Goal: Submit feedback/report problem: Submit feedback/report problem

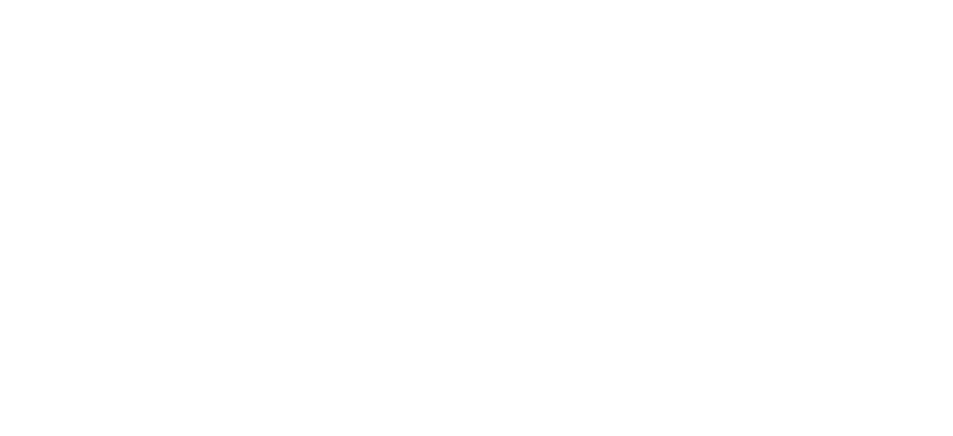
click at [483, 6] on html at bounding box center [476, 3] width 953 height 6
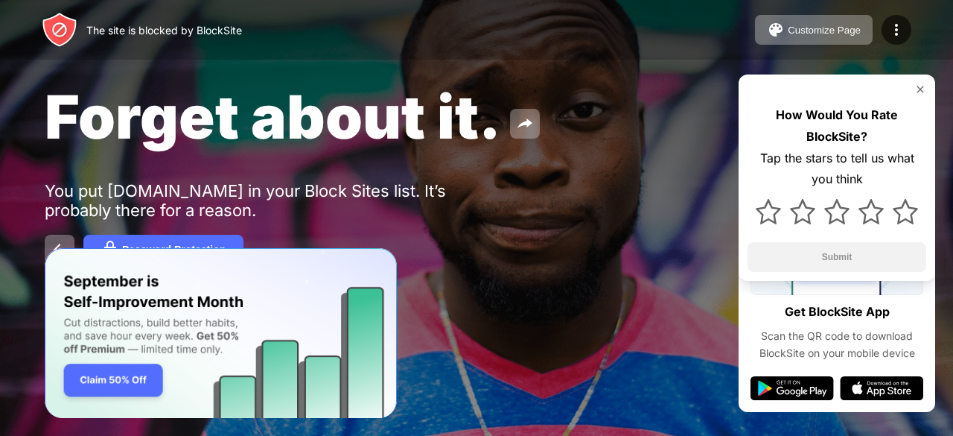
click at [516, 215] on div "Forget about it. You put poki.com in your Block Sites list. It’s probably there…" at bounding box center [476, 172] width 953 height 345
click at [54, 237] on button at bounding box center [60, 250] width 30 height 30
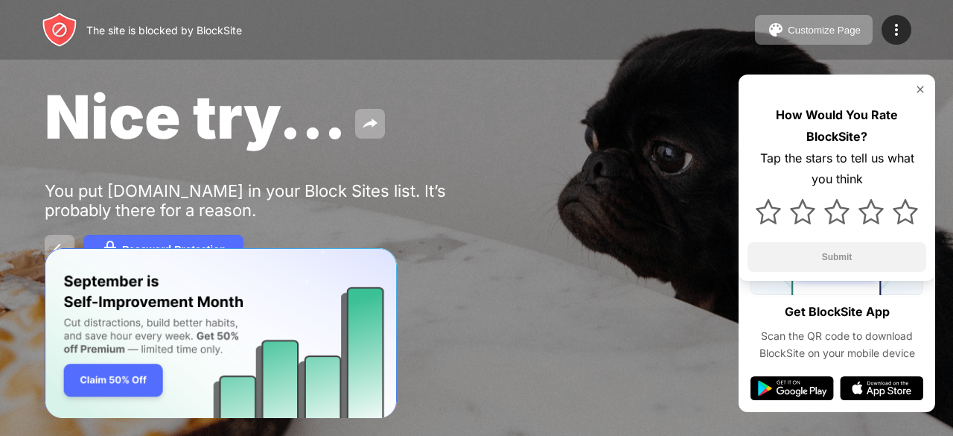
click at [917, 83] on img at bounding box center [921, 89] width 12 height 12
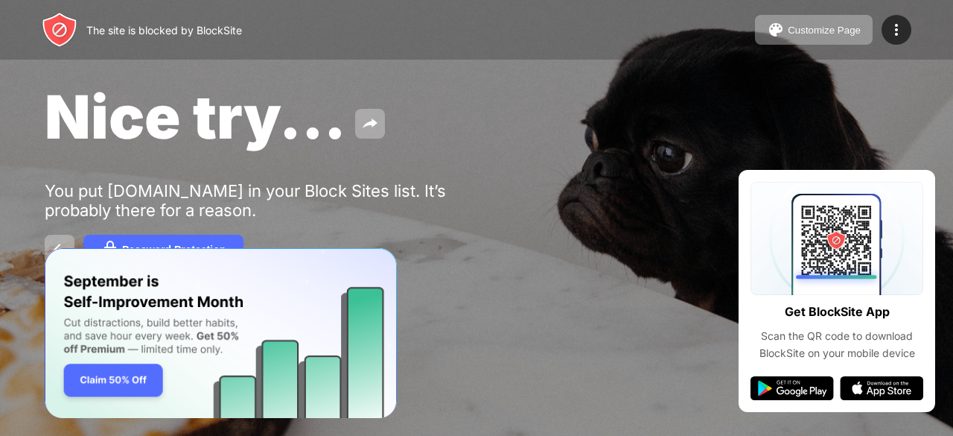
click at [653, 397] on div at bounding box center [476, 218] width 953 height 436
click at [118, 390] on img "Banner Message" at bounding box center [221, 333] width 352 height 171
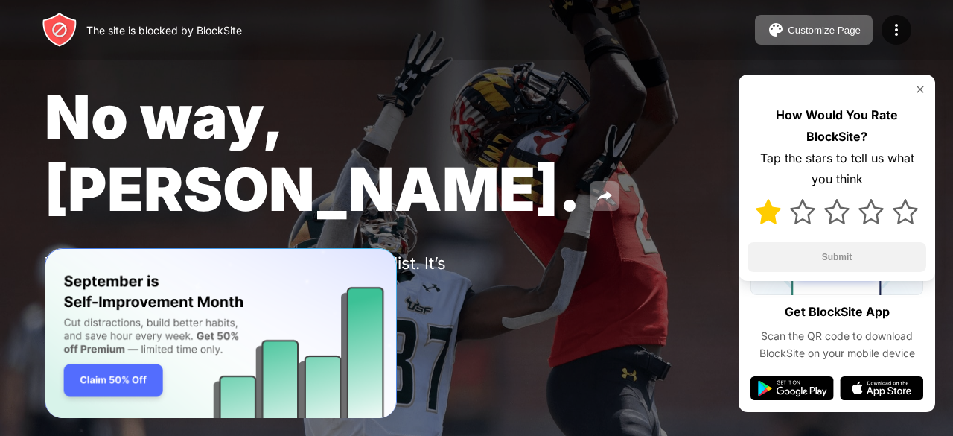
click at [767, 212] on img at bounding box center [768, 211] width 25 height 25
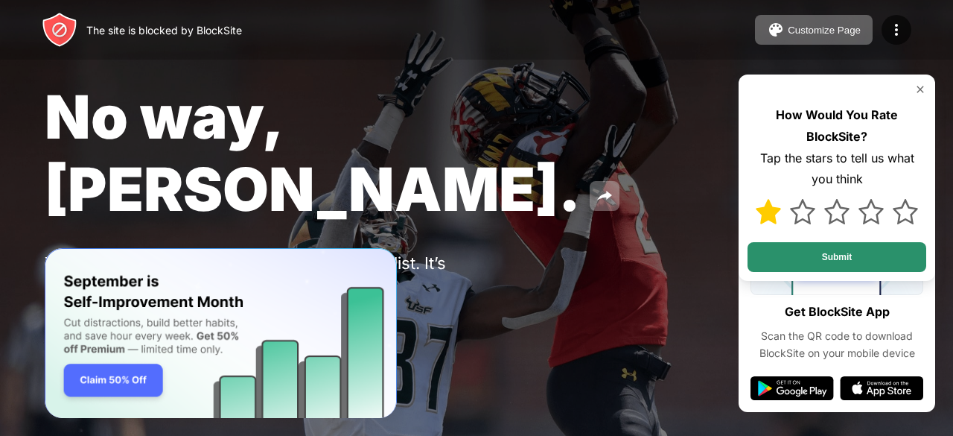
click at [822, 257] on button "Submit" at bounding box center [837, 257] width 179 height 30
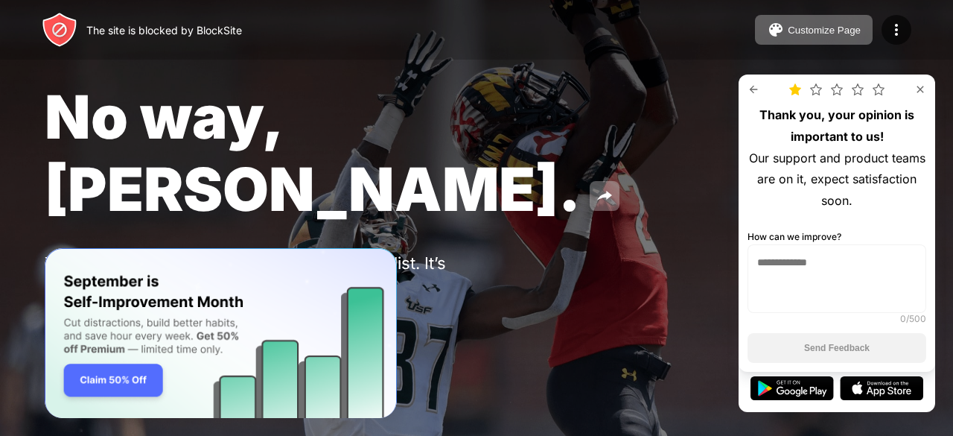
click at [781, 270] on textarea at bounding box center [837, 278] width 179 height 69
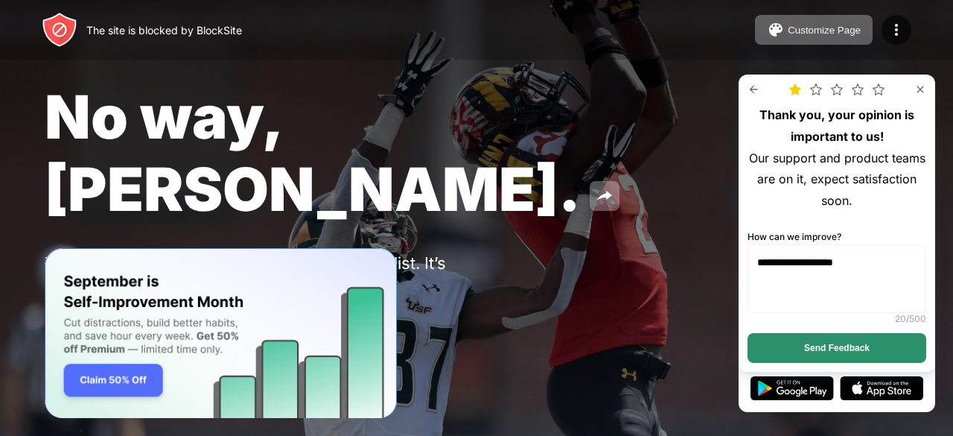
type textarea "**********"
click at [889, 342] on button "Send Feedback" at bounding box center [837, 348] width 179 height 30
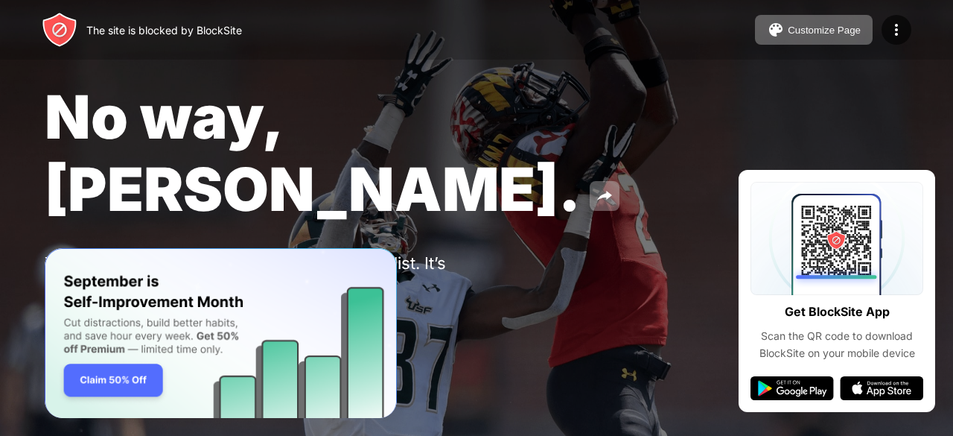
click at [637, 299] on div "No way, Jose. You put poki.com in your Block Sites list. It’s probably there fo…" at bounding box center [476, 208] width 953 height 417
click at [894, 22] on img at bounding box center [897, 30] width 18 height 18
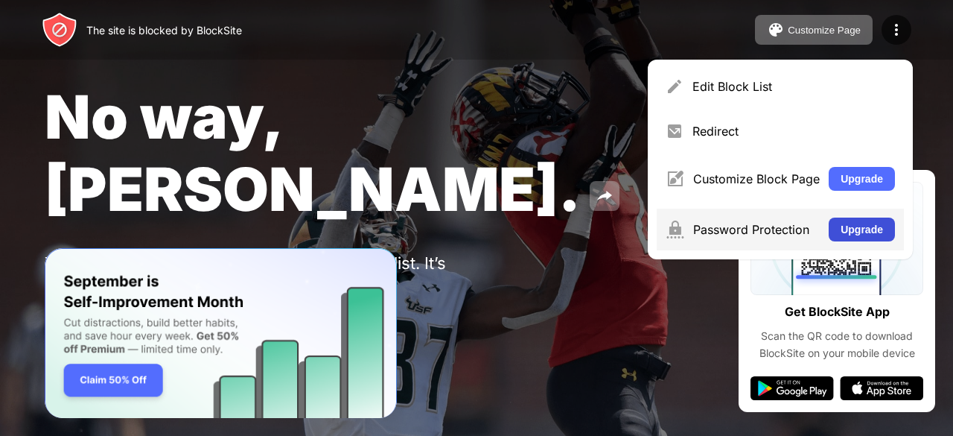
click at [841, 229] on button "Upgrade" at bounding box center [862, 230] width 66 height 24
